Goal: Task Accomplishment & Management: Complete application form

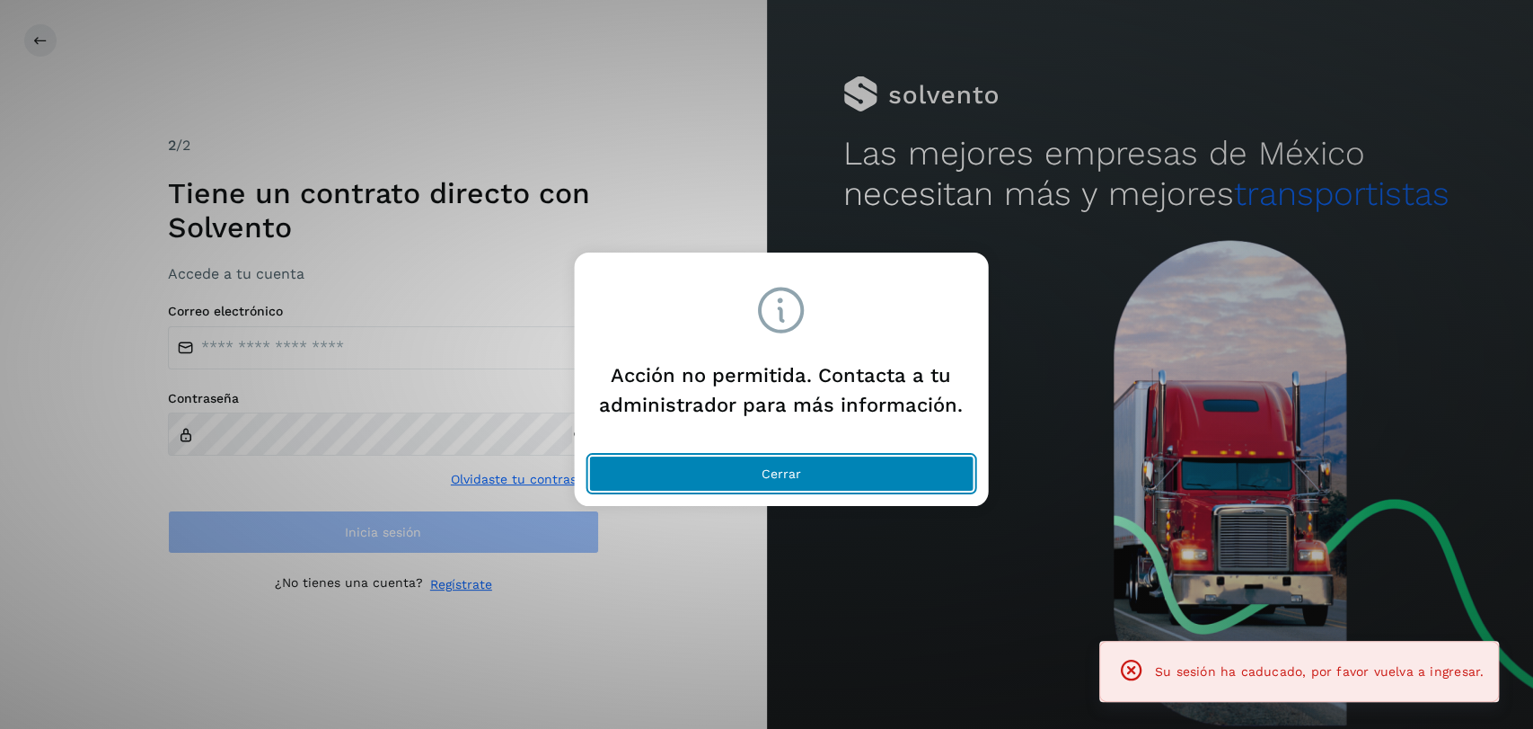
click at [798, 468] on span "Cerrar" at bounding box center [782, 473] width 40 height 13
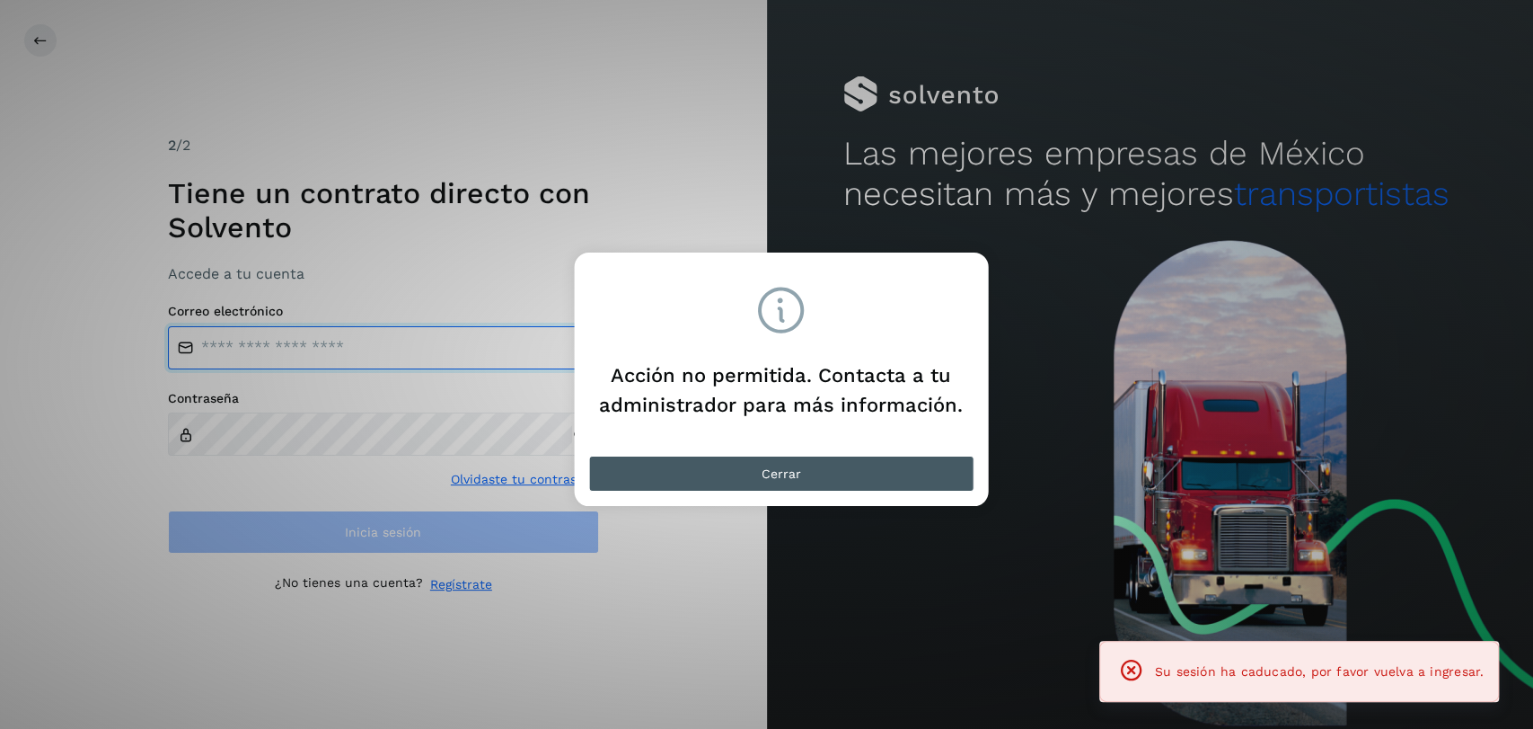
type input "**********"
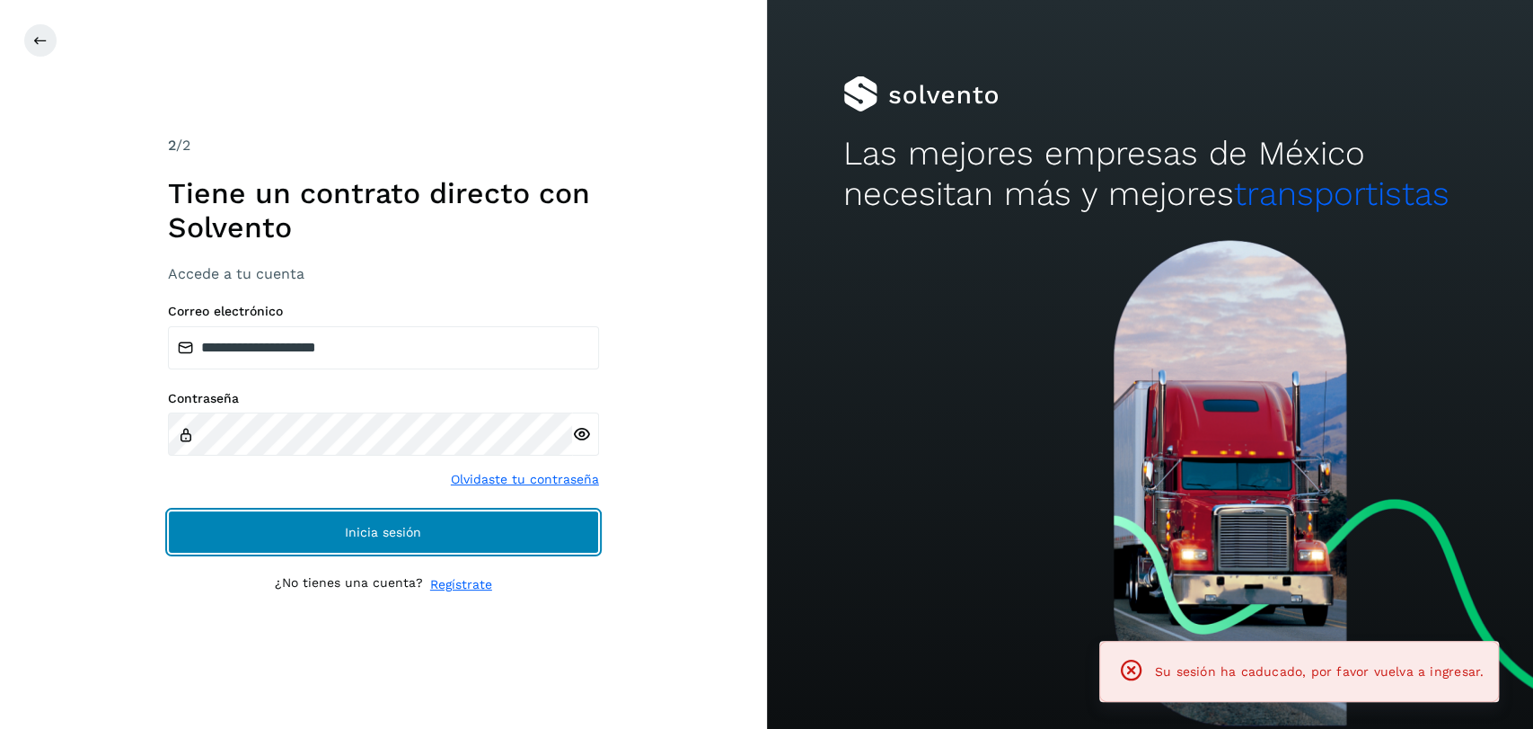
click at [402, 534] on span "Inicia sesión" at bounding box center [383, 532] width 76 height 13
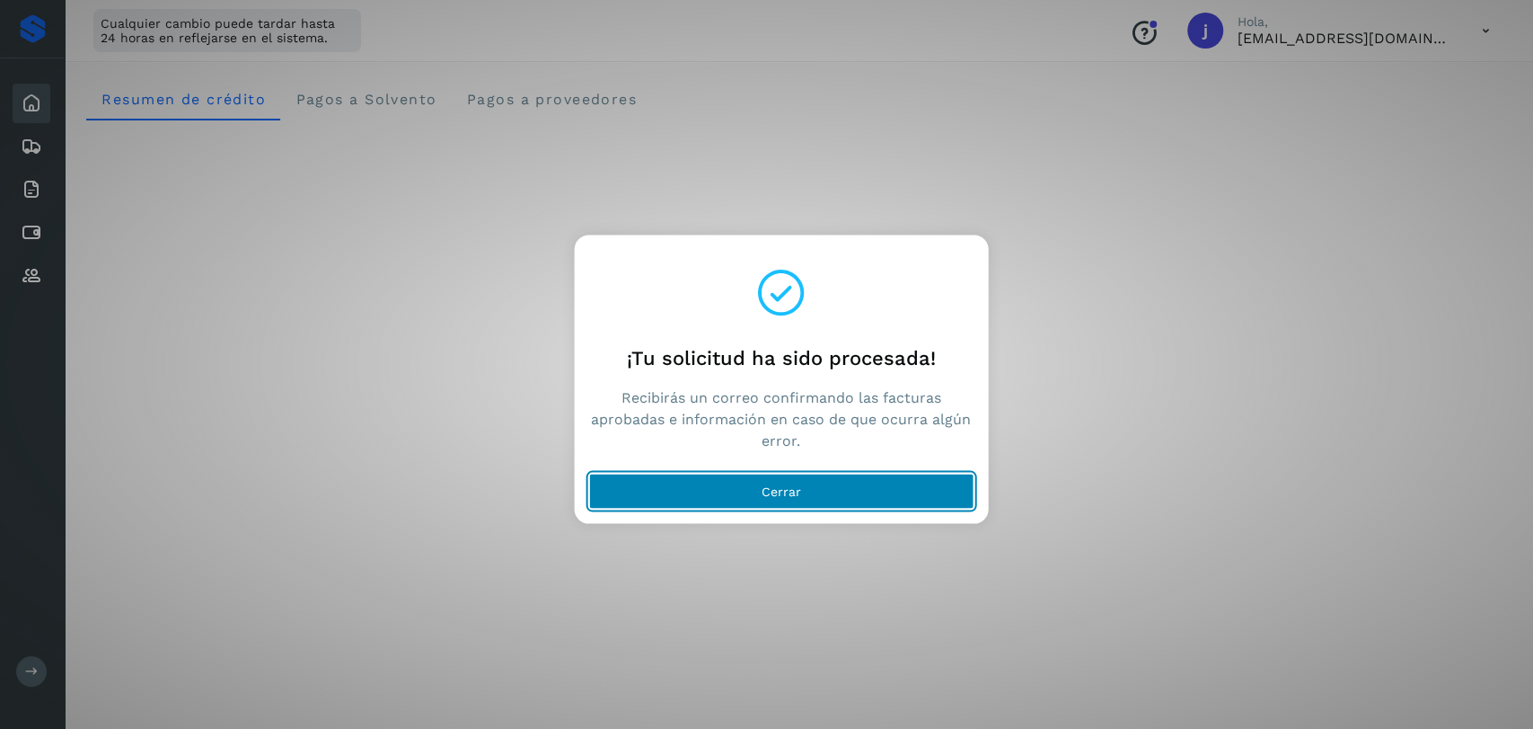
click at [825, 481] on button "Cerrar" at bounding box center [780, 491] width 385 height 36
